Goal: Understand process/instructions: Learn how to perform a task or action

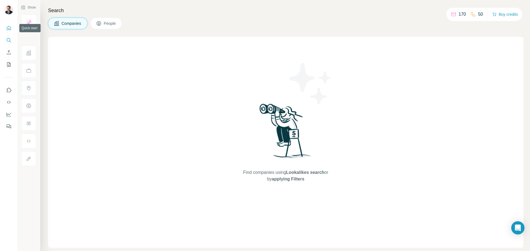
click at [7, 28] on icon "Quick start" at bounding box center [9, 28] width 6 height 6
